Goal: Consume media (video, audio)

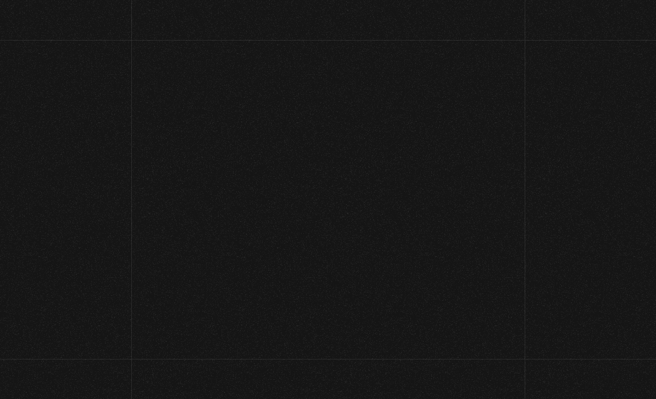
scroll to position [109, 0]
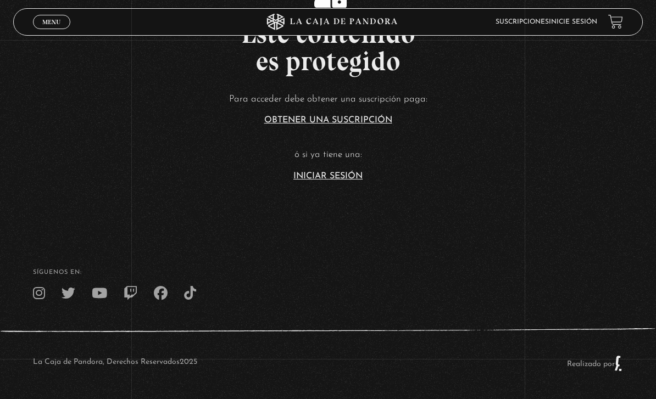
click at [343, 172] on link "Iniciar Sesión" at bounding box center [327, 176] width 69 height 9
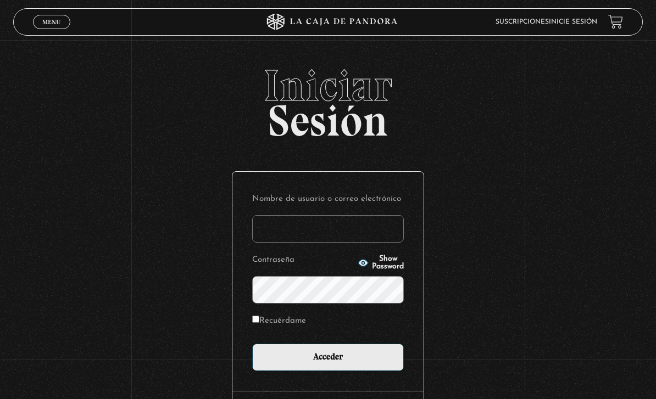
type input "Analiz22"
click at [328, 363] on input "Acceder" at bounding box center [328, 357] width 152 height 27
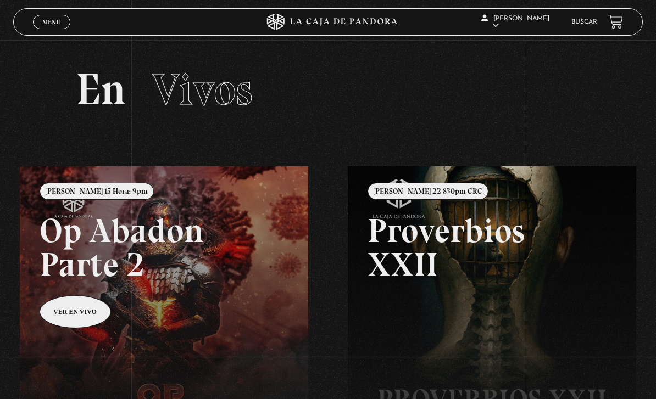
click at [588, 23] on link "Buscar" at bounding box center [584, 22] width 26 height 7
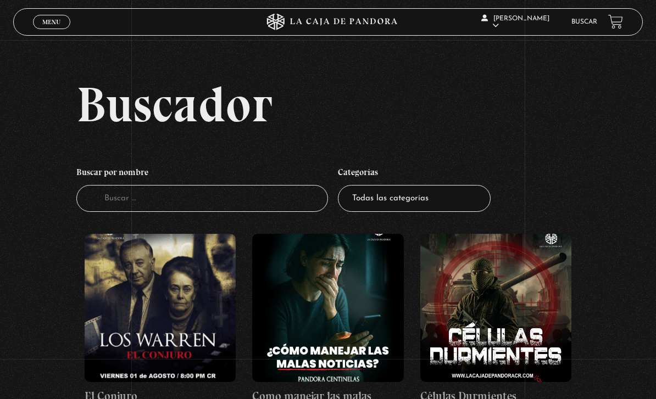
click at [203, 203] on input "Buscador" at bounding box center [202, 198] width 252 height 27
click at [341, 128] on h2 "Buscador" at bounding box center [359, 104] width 567 height 49
click at [54, 23] on span "Menu" at bounding box center [51, 22] width 18 height 7
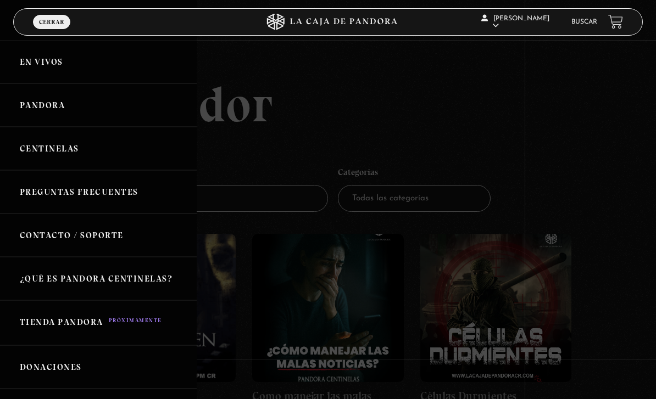
click at [65, 151] on link "Centinelas" at bounding box center [98, 148] width 197 height 43
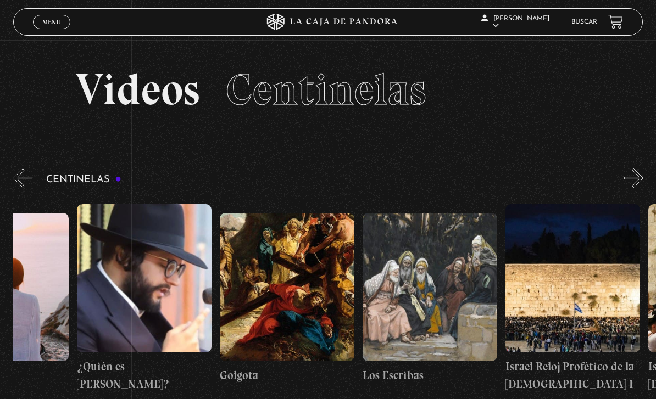
scroll to position [0, 15359]
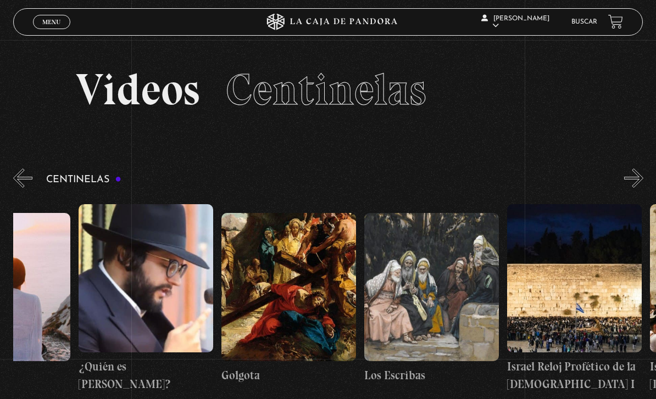
click at [299, 281] on figure at bounding box center [288, 287] width 135 height 148
